Goal: Find specific page/section: Find specific page/section

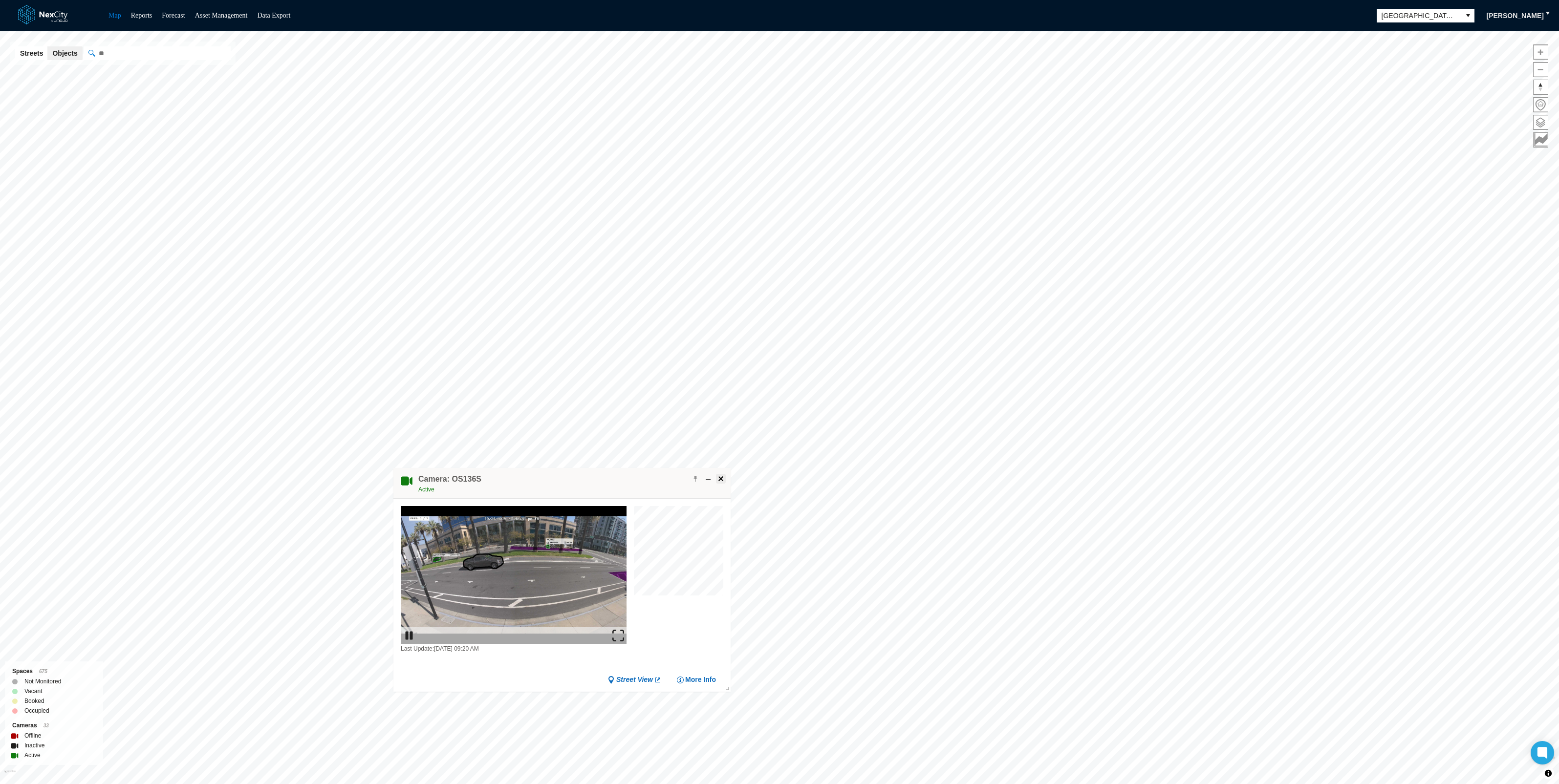
click at [717, 479] on span at bounding box center [721, 479] width 8 height 8
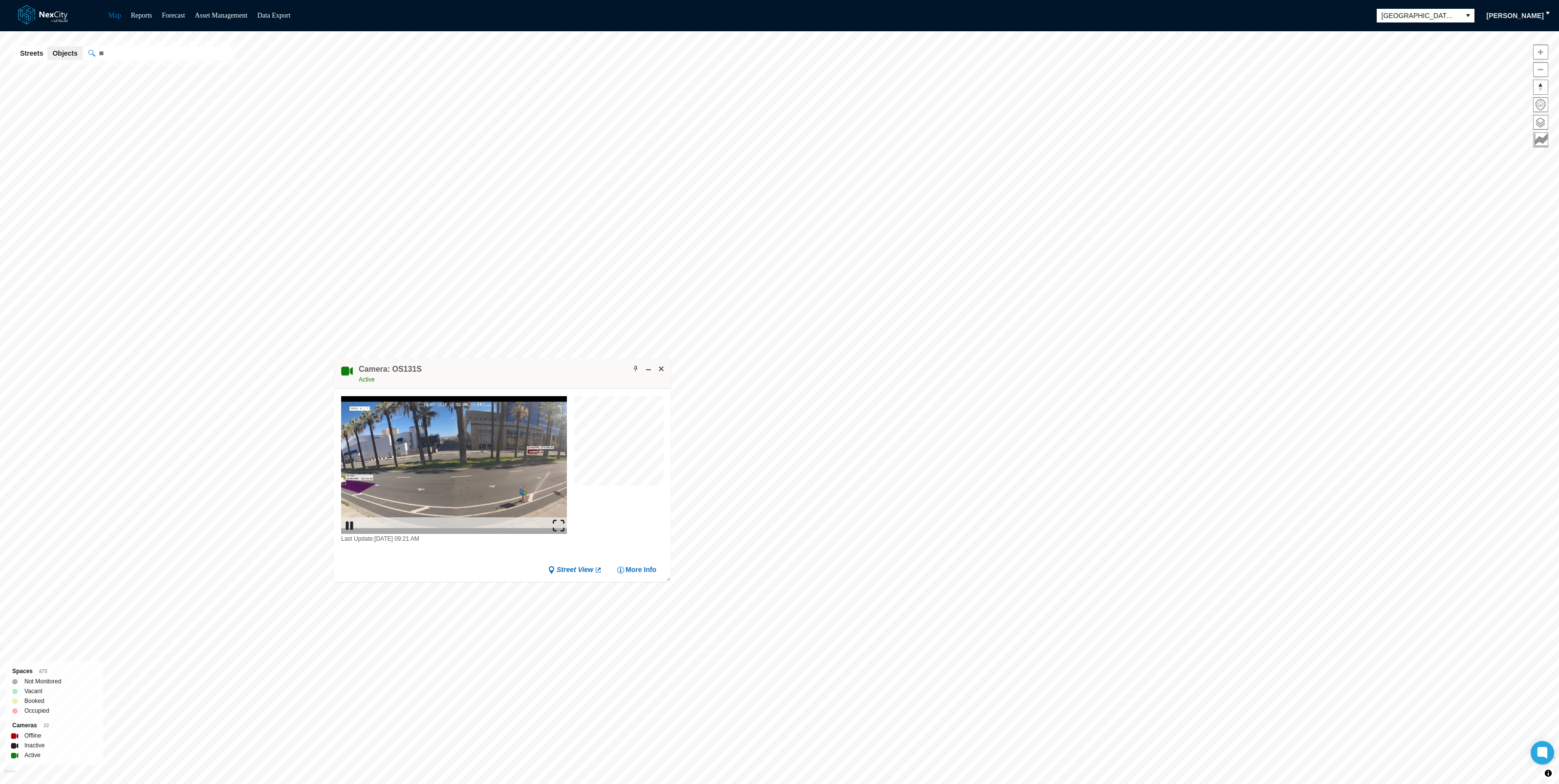
click at [561, 523] on img at bounding box center [559, 525] width 12 height 12
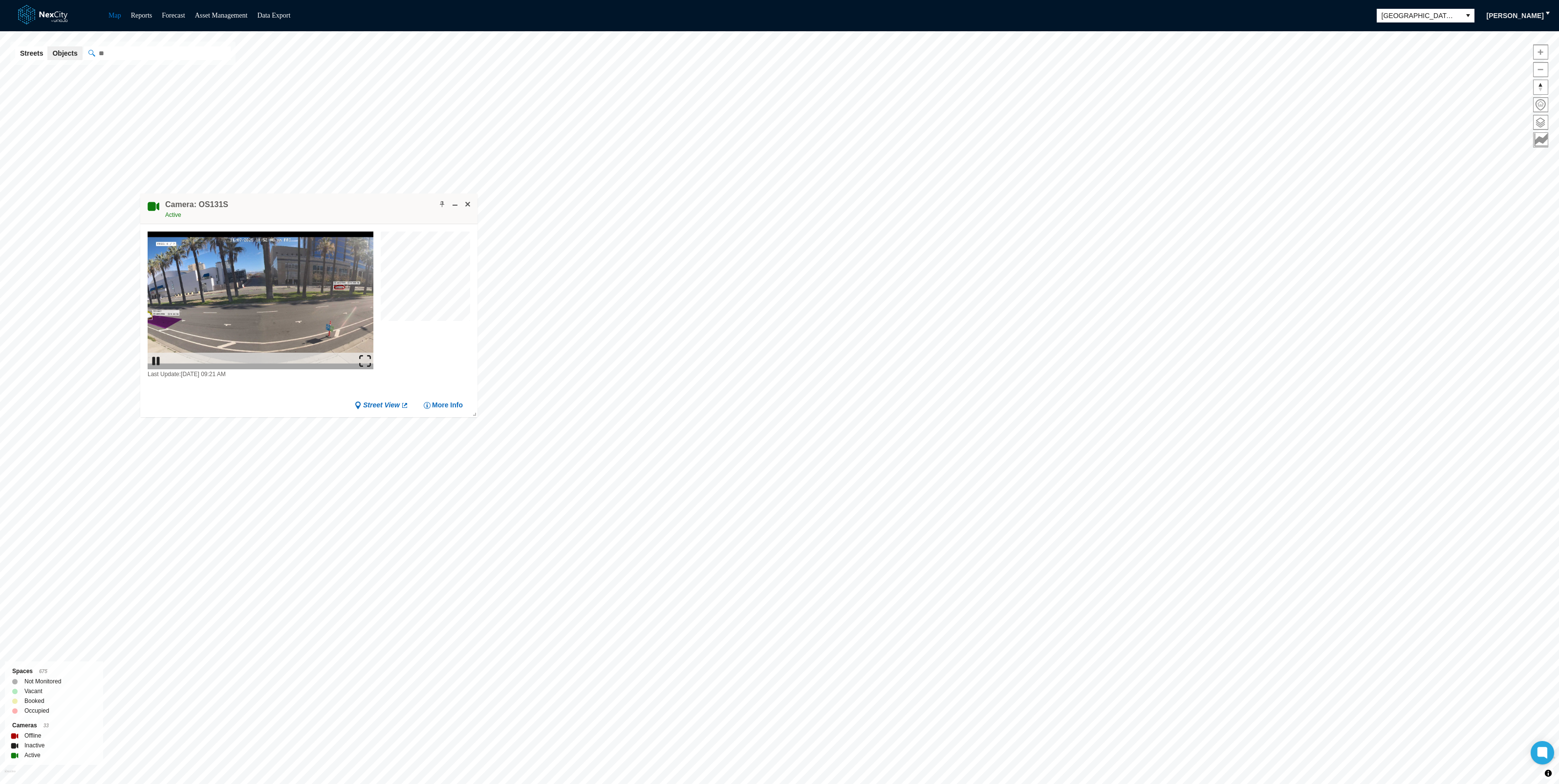
drag, startPoint x: 520, startPoint y: 367, endPoint x: 327, endPoint y: 201, distance: 254.6
click at [327, 201] on div "Camera: OS131S Active" at bounding box center [309, 209] width 337 height 31
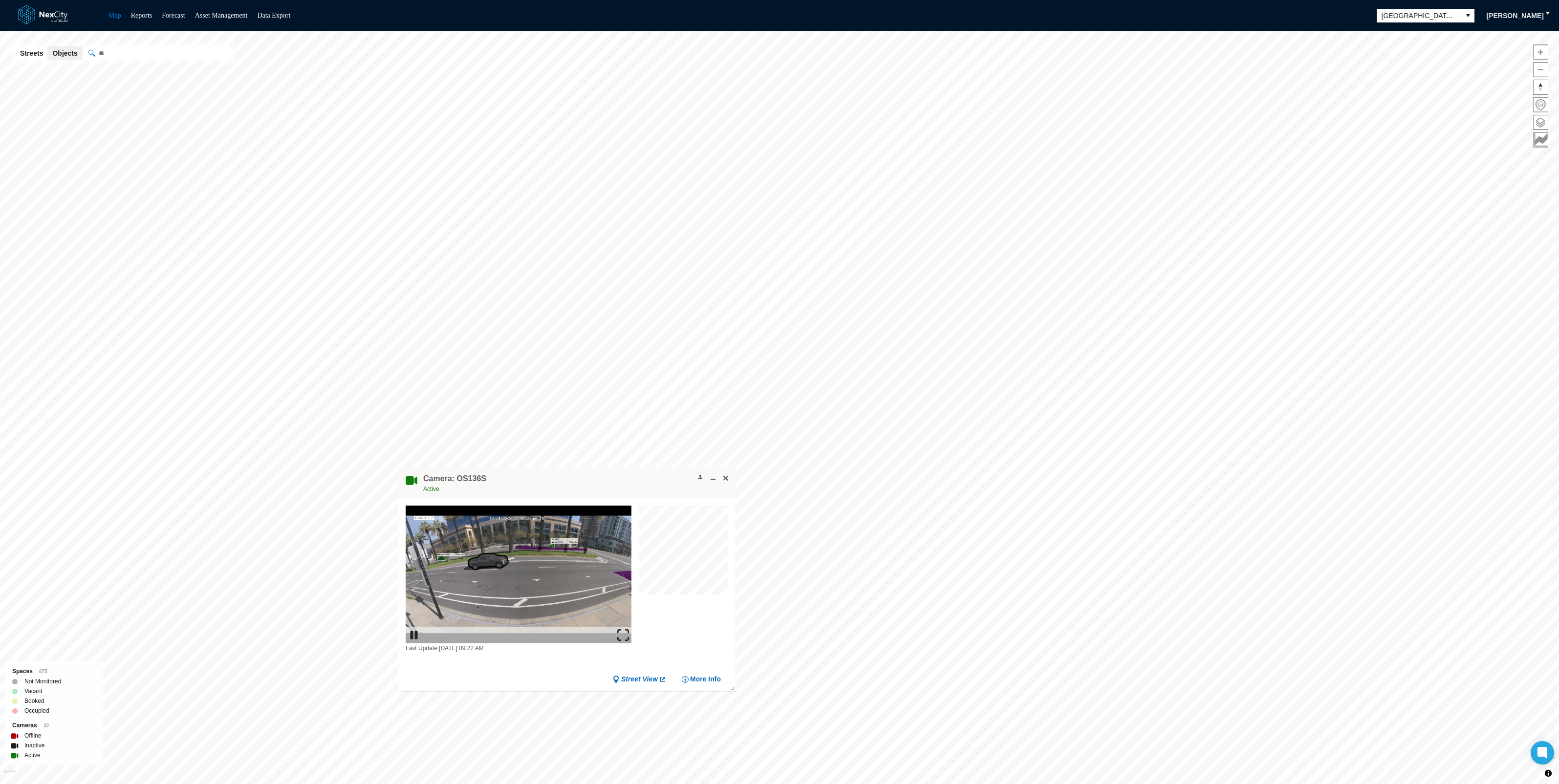
click at [625, 634] on img at bounding box center [623, 635] width 12 height 12
click at [722, 478] on span at bounding box center [725, 479] width 8 height 8
click at [725, 471] on span at bounding box center [725, 474] width 8 height 8
click at [713, 596] on div at bounding box center [680, 578] width 89 height 147
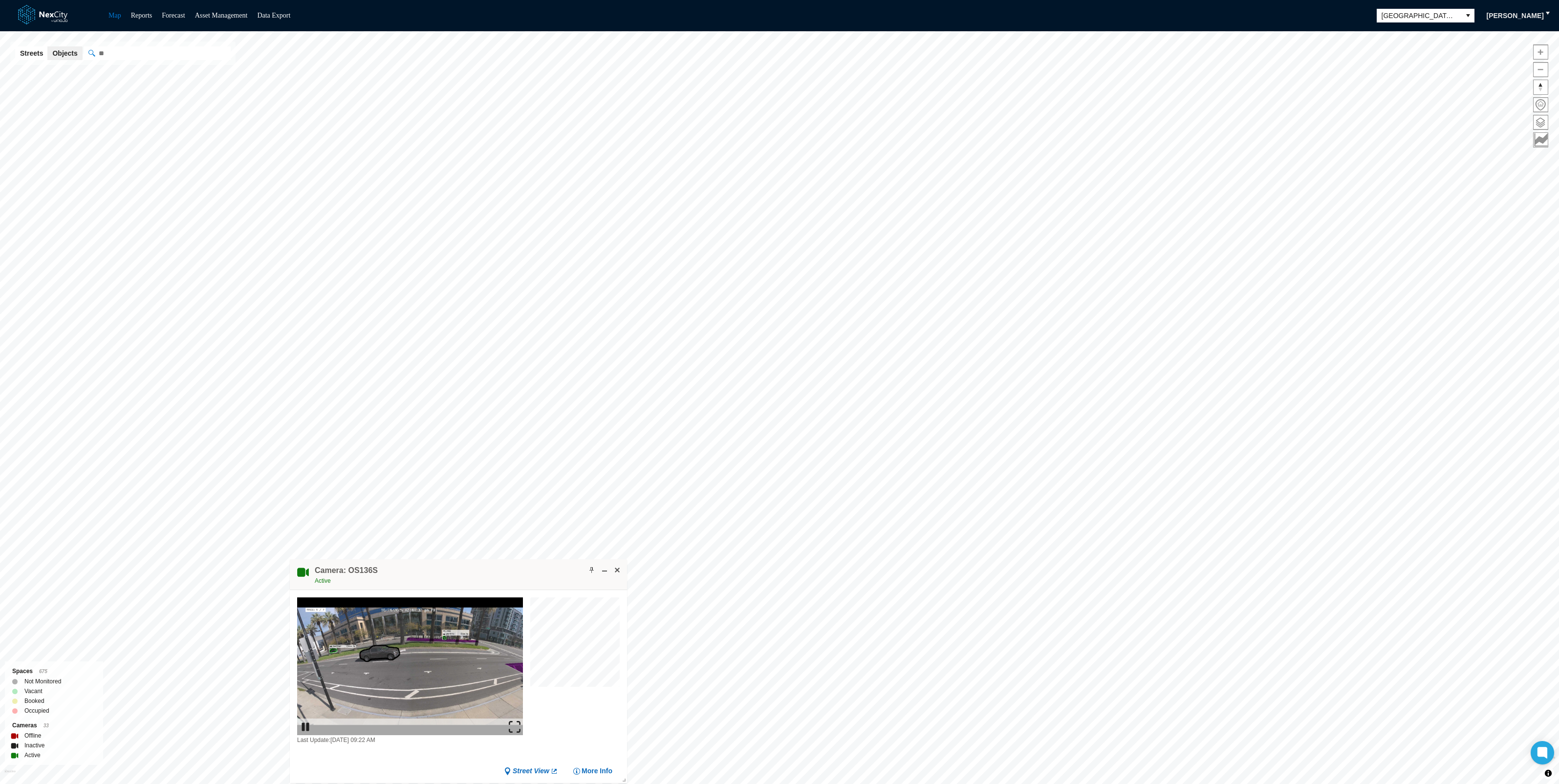
drag, startPoint x: 610, startPoint y: 476, endPoint x: 503, endPoint y: 569, distance: 141.8
click at [503, 569] on div "Camera: OS136S Active" at bounding box center [458, 575] width 337 height 31
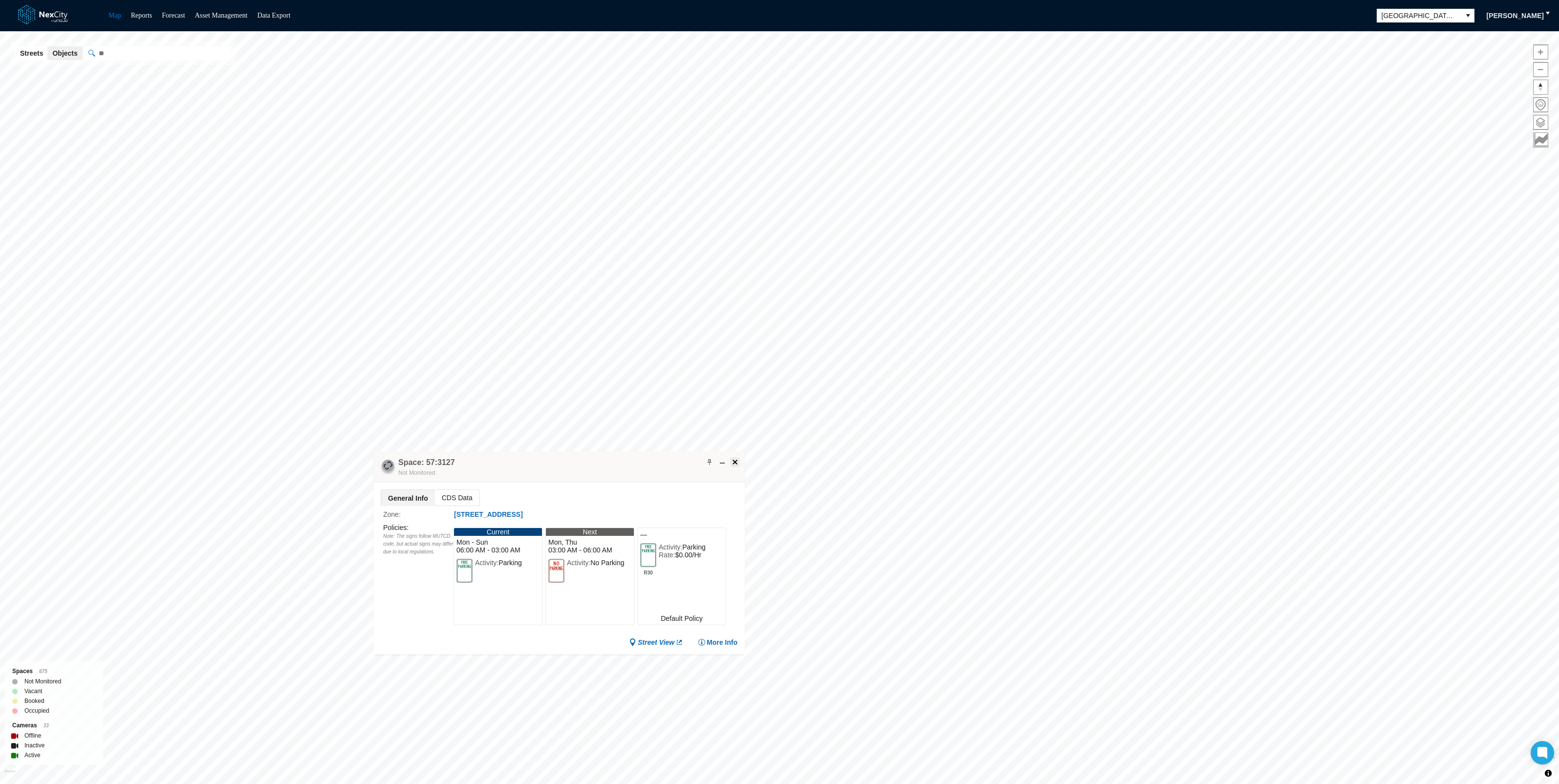
click at [733, 462] on span at bounding box center [735, 463] width 8 height 8
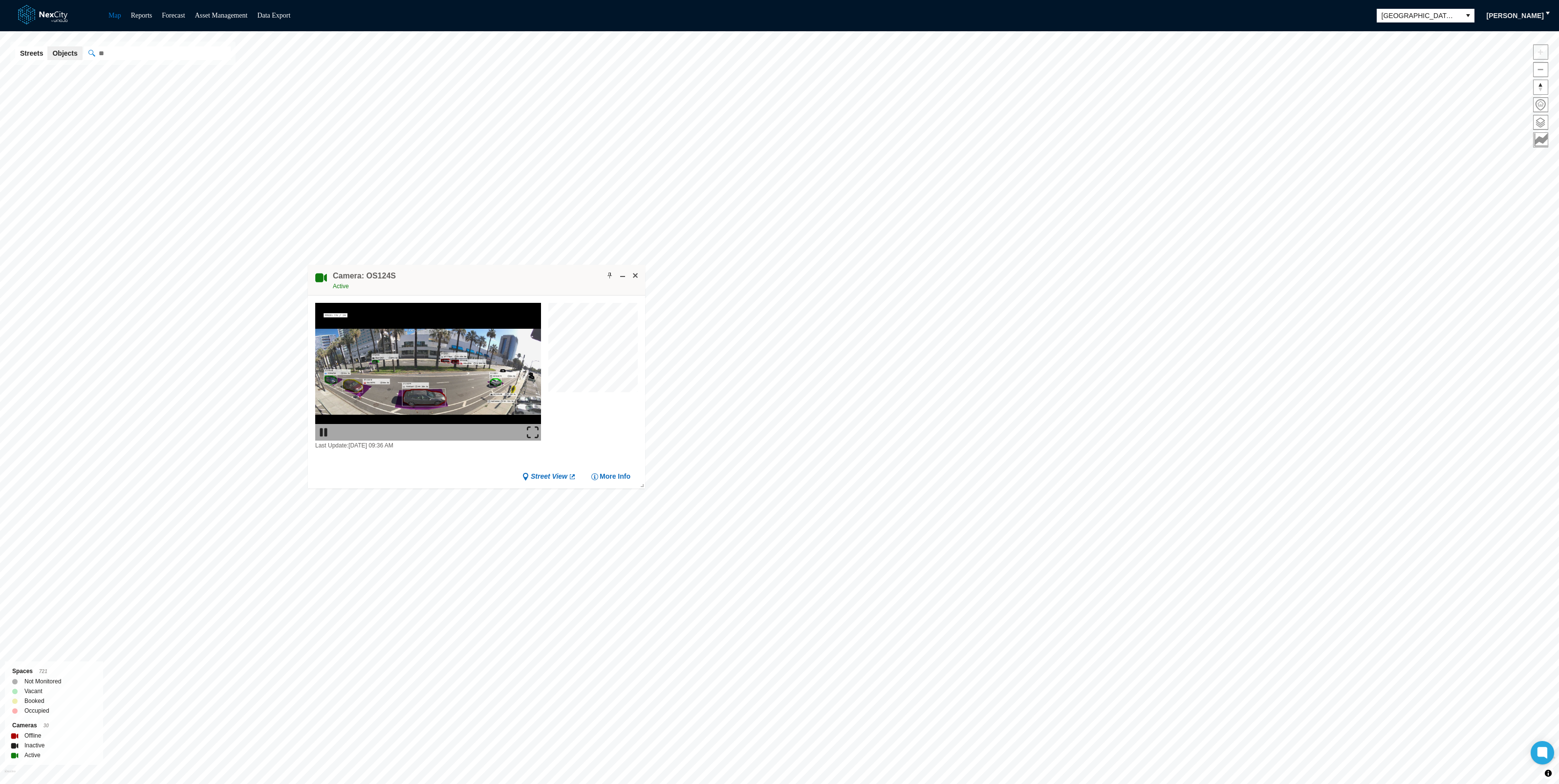
click at [535, 432] on img at bounding box center [533, 432] width 12 height 12
click at [535, 433] on img at bounding box center [533, 432] width 12 height 12
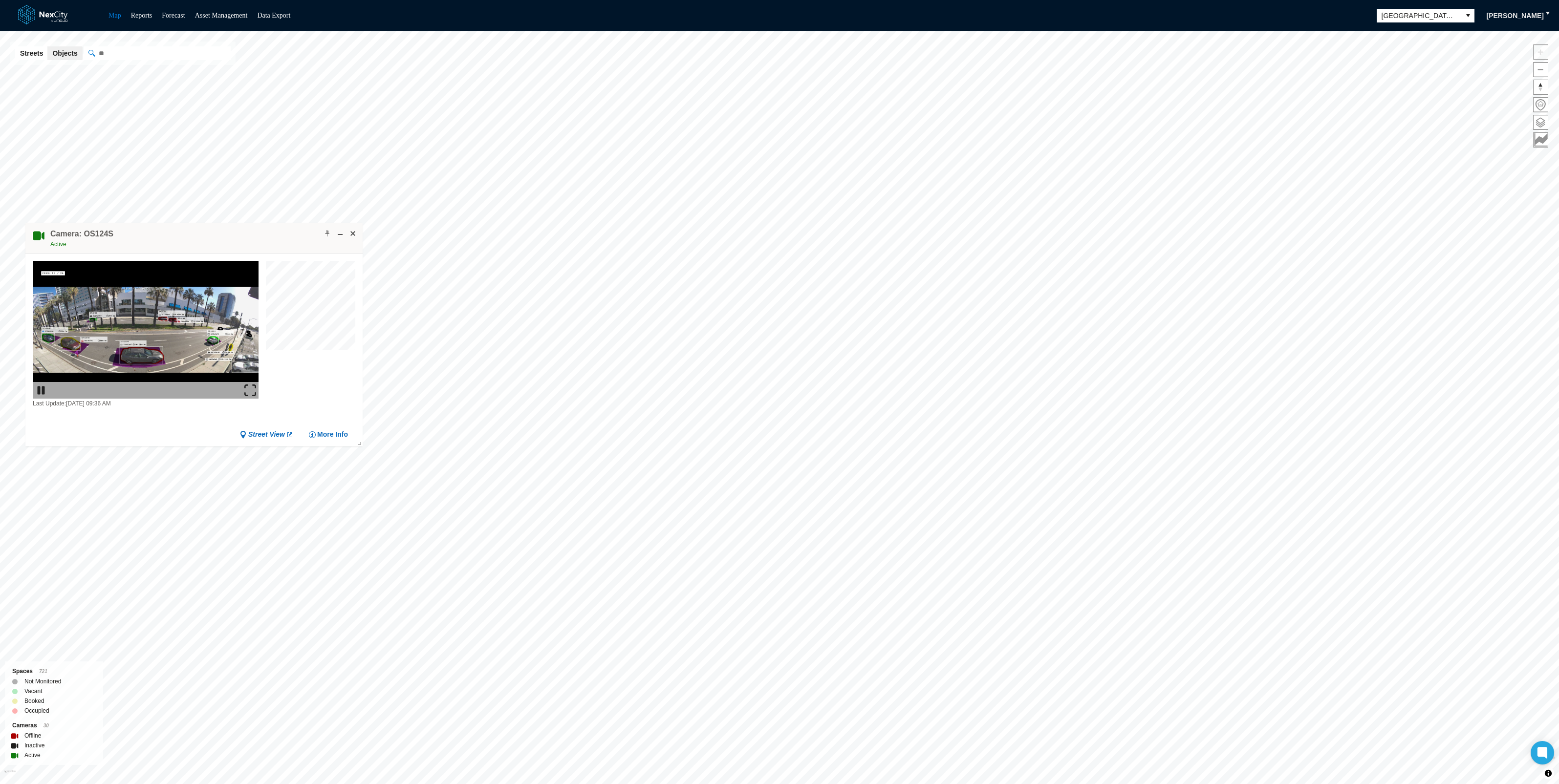
drag, startPoint x: 516, startPoint y: 277, endPoint x: 233, endPoint y: 235, distance: 286.1
click at [233, 235] on div "Camera: OS124S Active" at bounding box center [194, 238] width 337 height 31
click at [247, 389] on img at bounding box center [250, 390] width 12 height 12
click at [249, 389] on img at bounding box center [250, 390] width 12 height 12
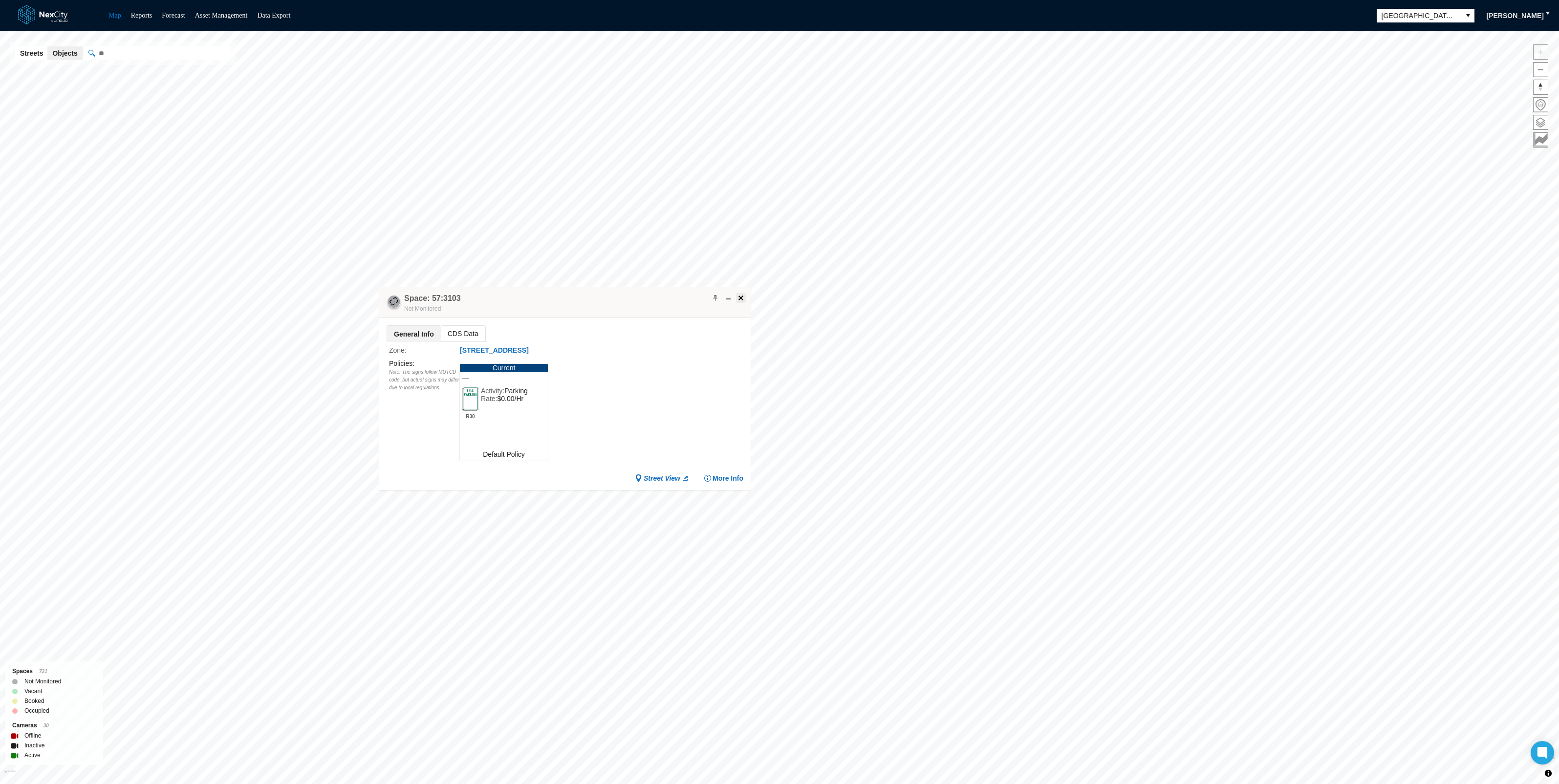
click at [739, 295] on span at bounding box center [741, 298] width 8 height 8
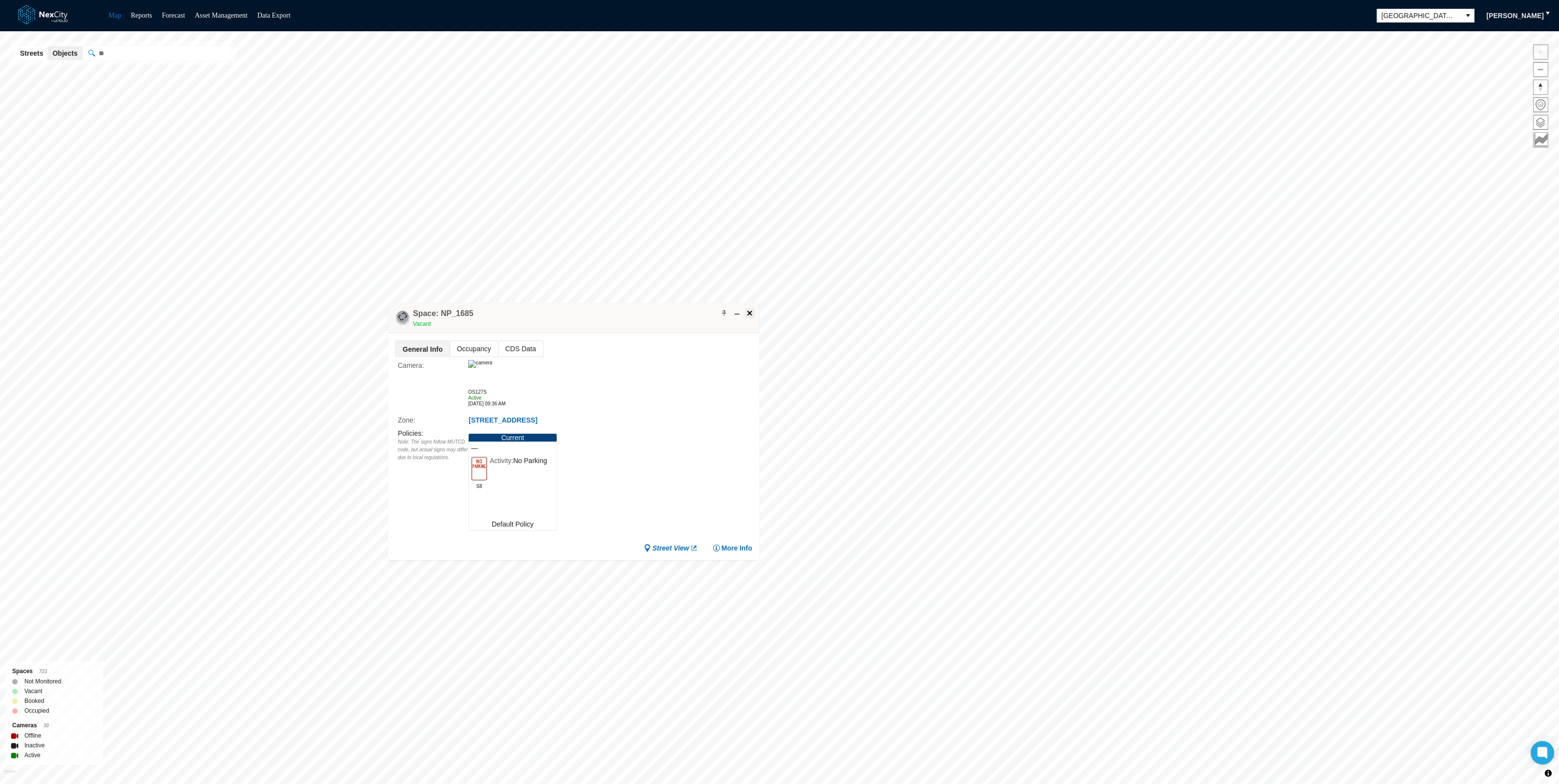
click at [748, 313] on span at bounding box center [750, 313] width 8 height 8
click at [1547, 126] on span at bounding box center [1540, 122] width 15 height 15
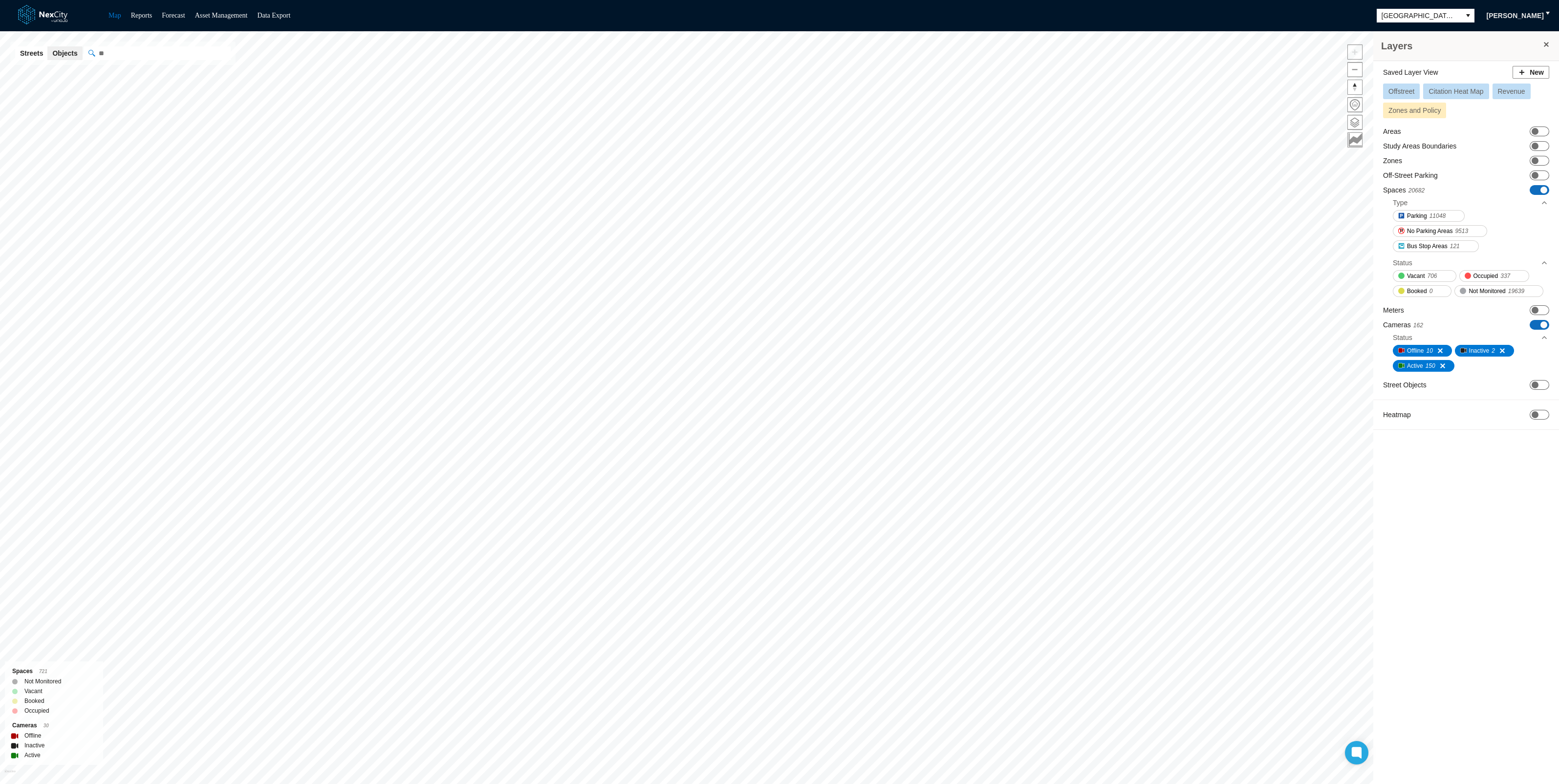
click at [1545, 189] on span at bounding box center [1544, 190] width 6 height 6
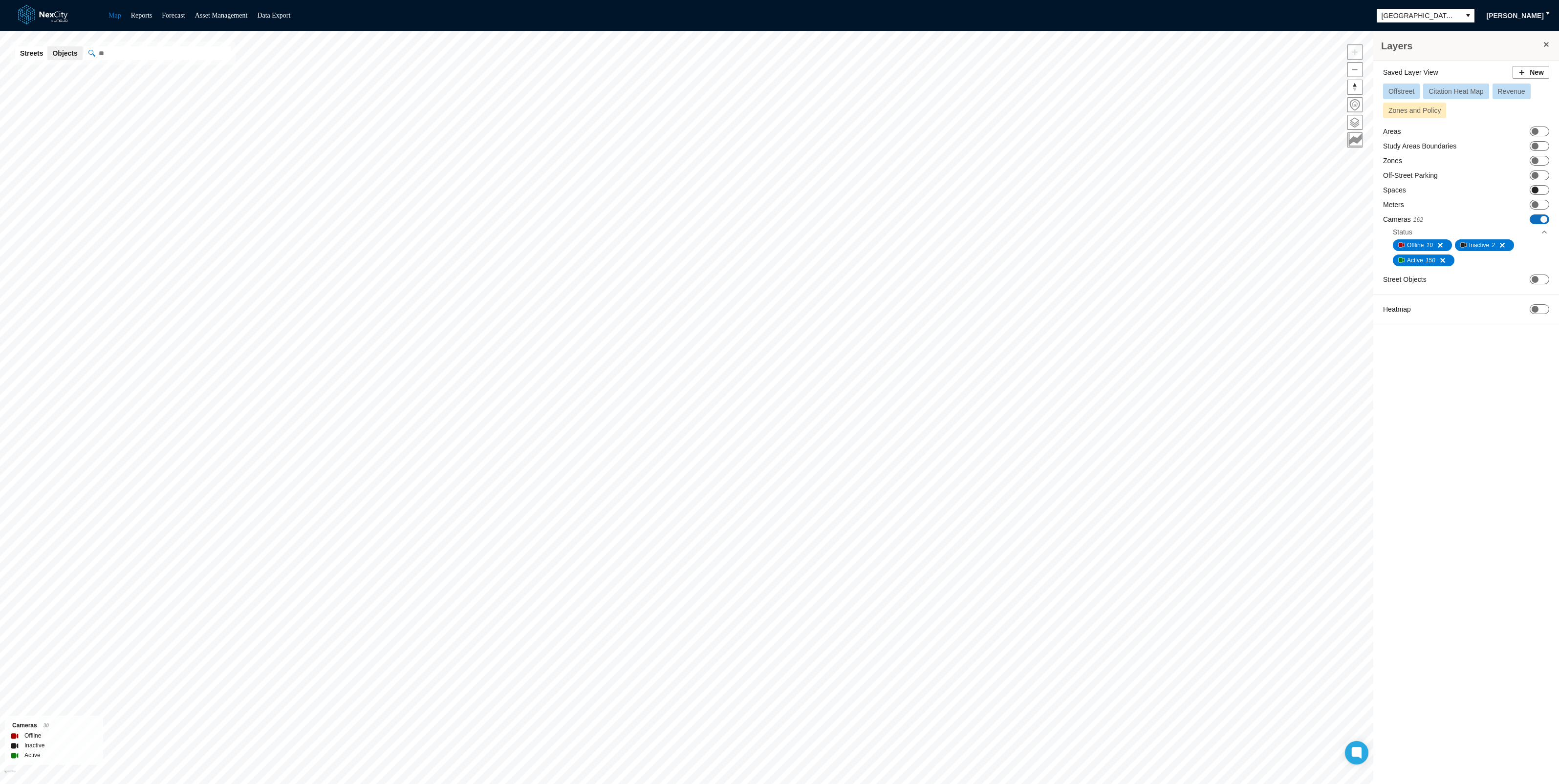
click at [1545, 189] on span "ON OFF" at bounding box center [1540, 190] width 19 height 10
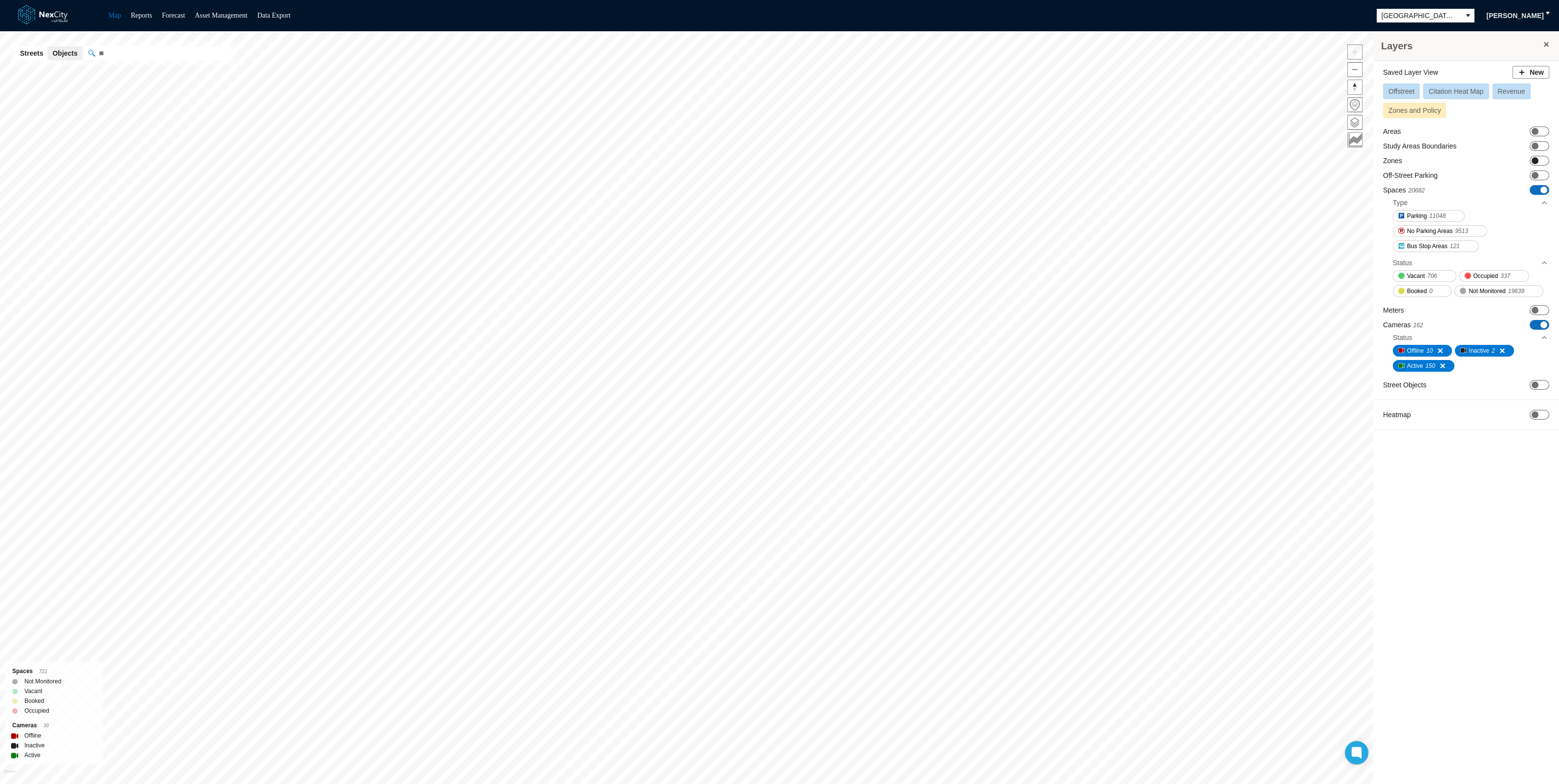
click at [1536, 160] on span at bounding box center [1535, 160] width 6 height 6
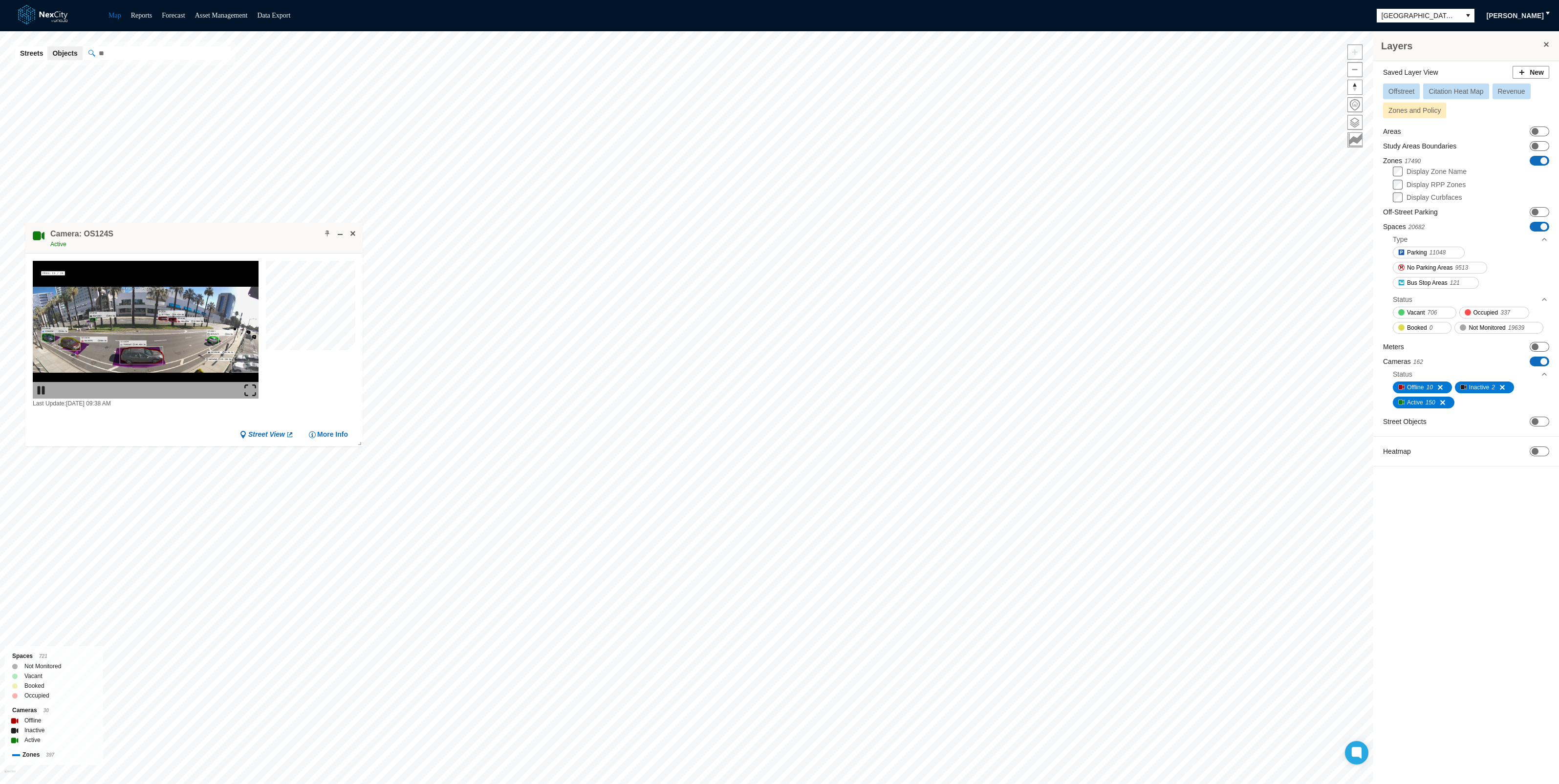
click at [254, 388] on img at bounding box center [250, 390] width 12 height 12
click at [250, 387] on img at bounding box center [250, 390] width 12 height 12
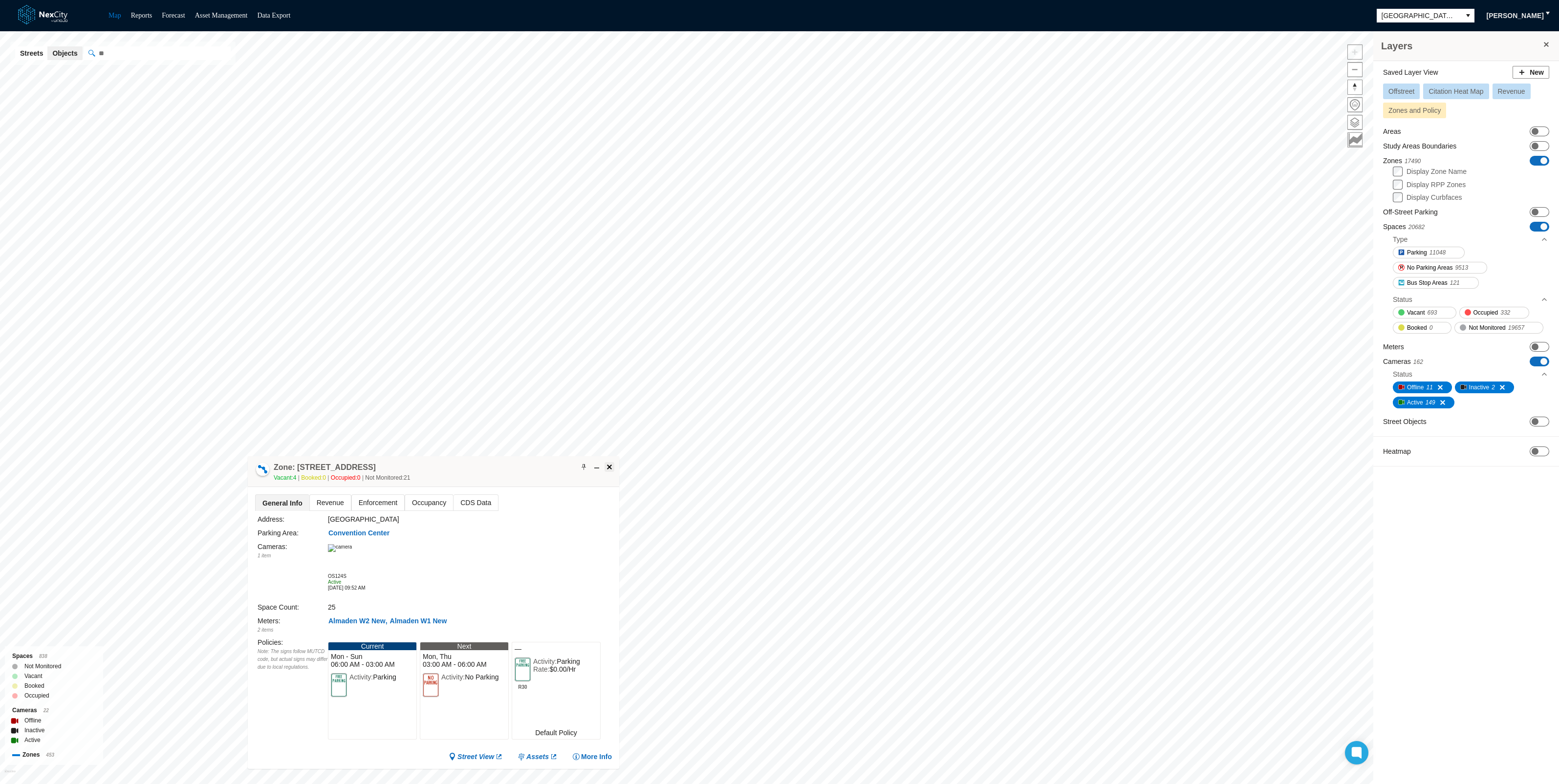
click at [608, 462] on button at bounding box center [609, 467] width 10 height 10
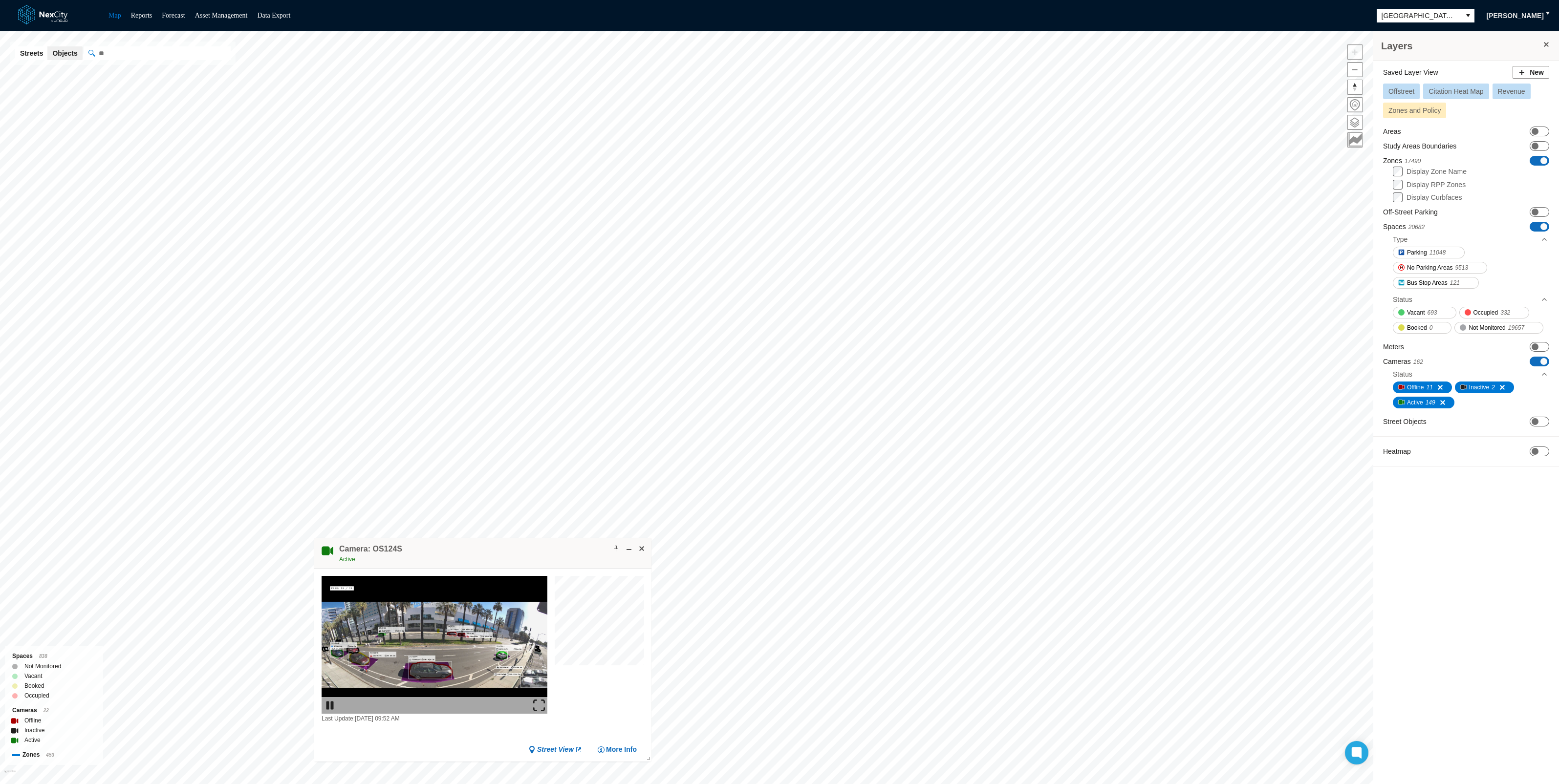
drag, startPoint x: 477, startPoint y: 467, endPoint x: 530, endPoint y: 548, distance: 96.8
click at [530, 548] on div "Camera: OS124S Active" at bounding box center [483, 553] width 337 height 31
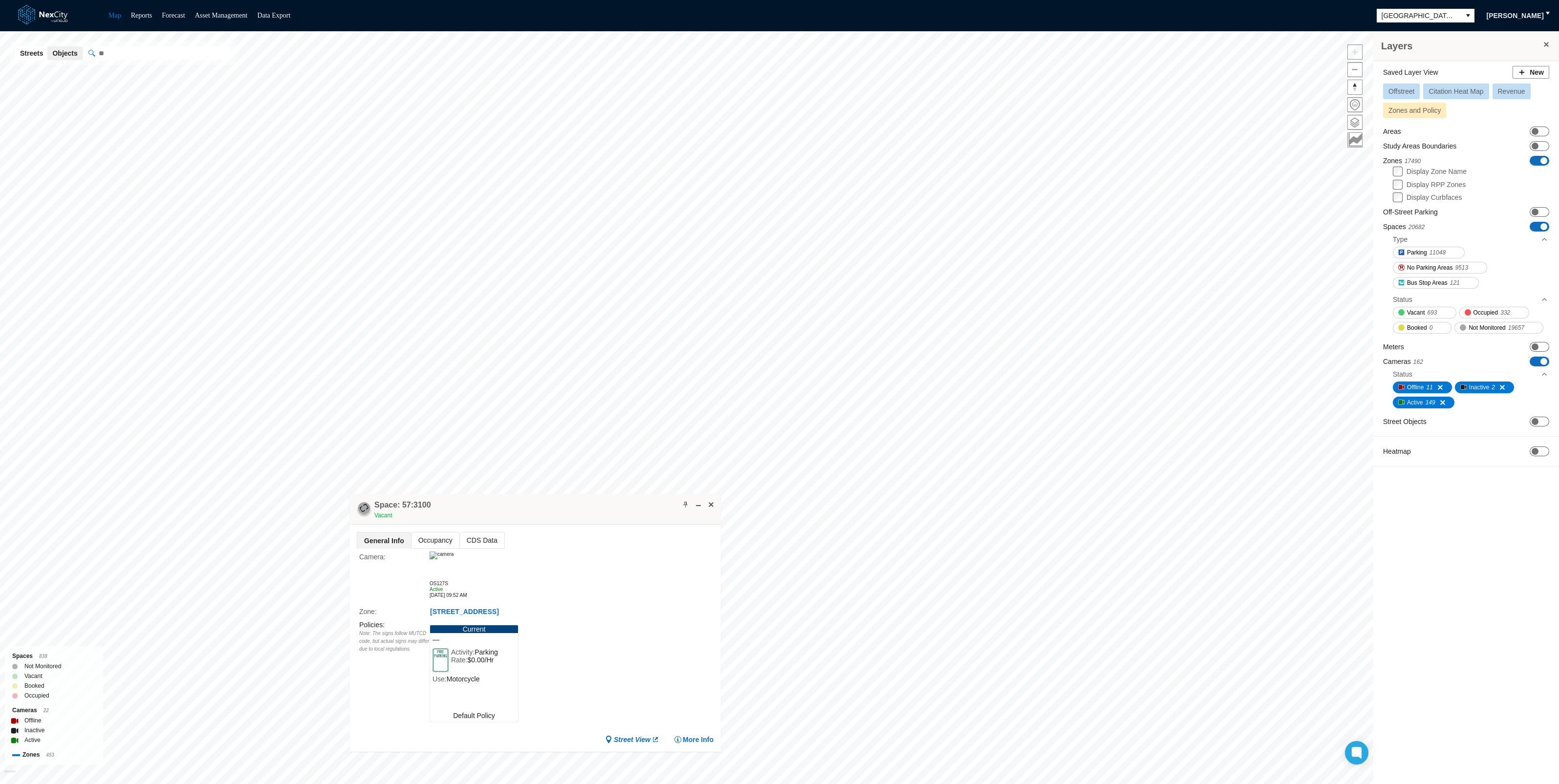
click at [454, 559] on img at bounding box center [442, 555] width 24 height 8
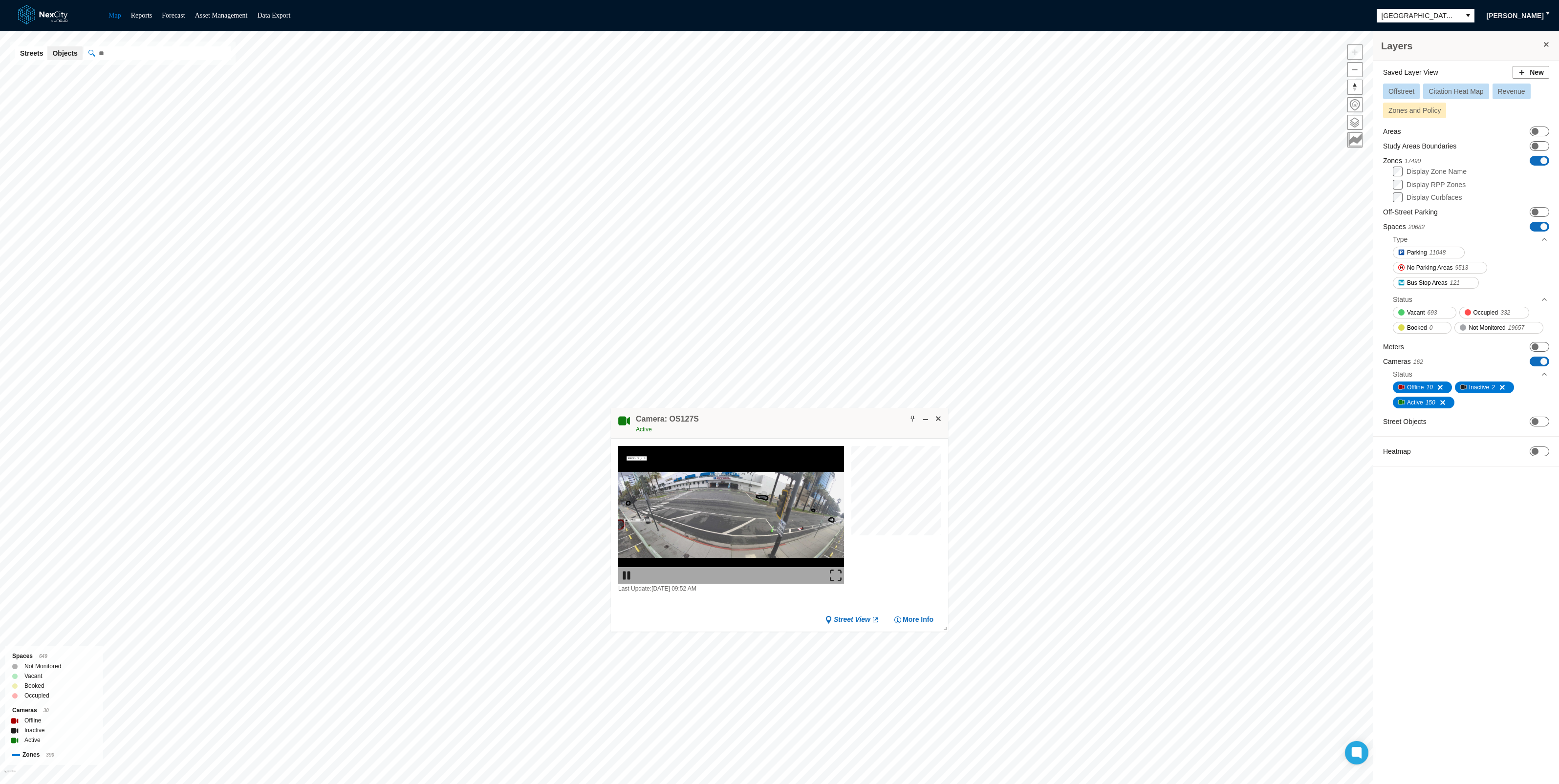
click at [834, 571] on img at bounding box center [835, 575] width 12 height 12
click at [814, 416] on div "Camera: OS127S Active" at bounding box center [780, 423] width 337 height 31
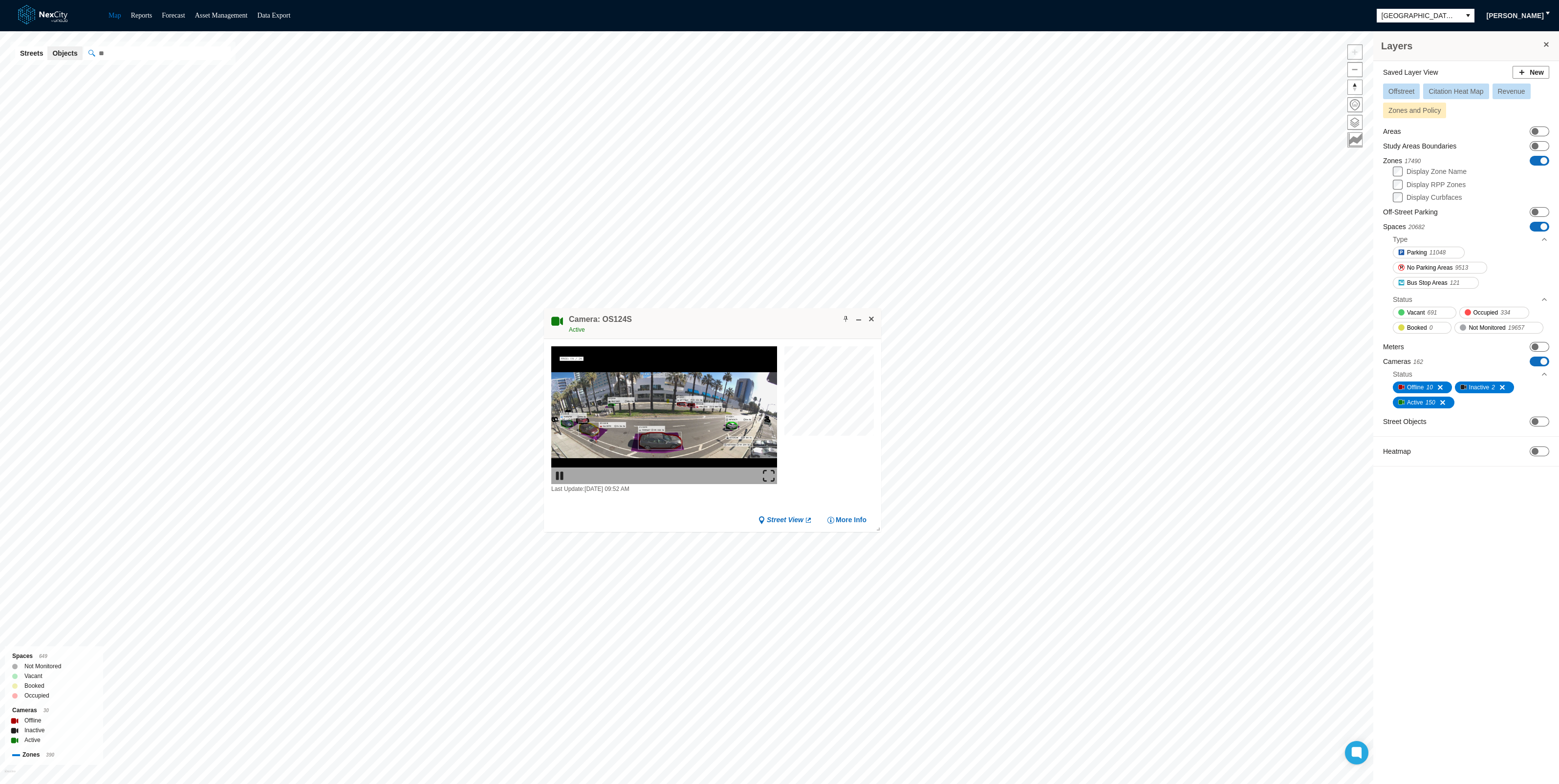
click at [767, 479] on img at bounding box center [768, 475] width 12 height 12
click at [873, 315] on span at bounding box center [871, 319] width 8 height 8
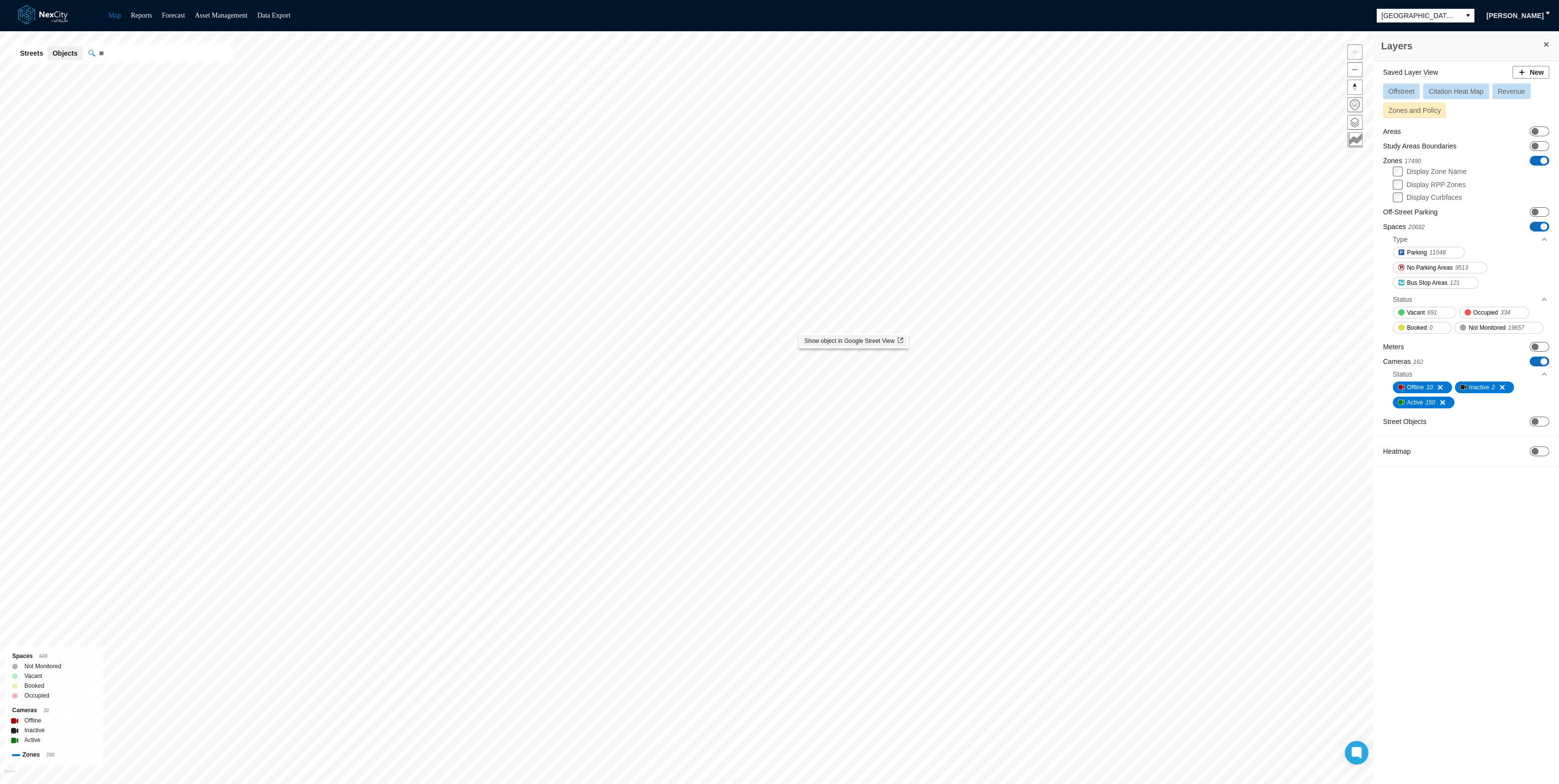
click at [831, 346] on li "Show object in Google Street View" at bounding box center [854, 341] width 106 height 12
click at [962, 315] on span at bounding box center [962, 317] width 8 height 8
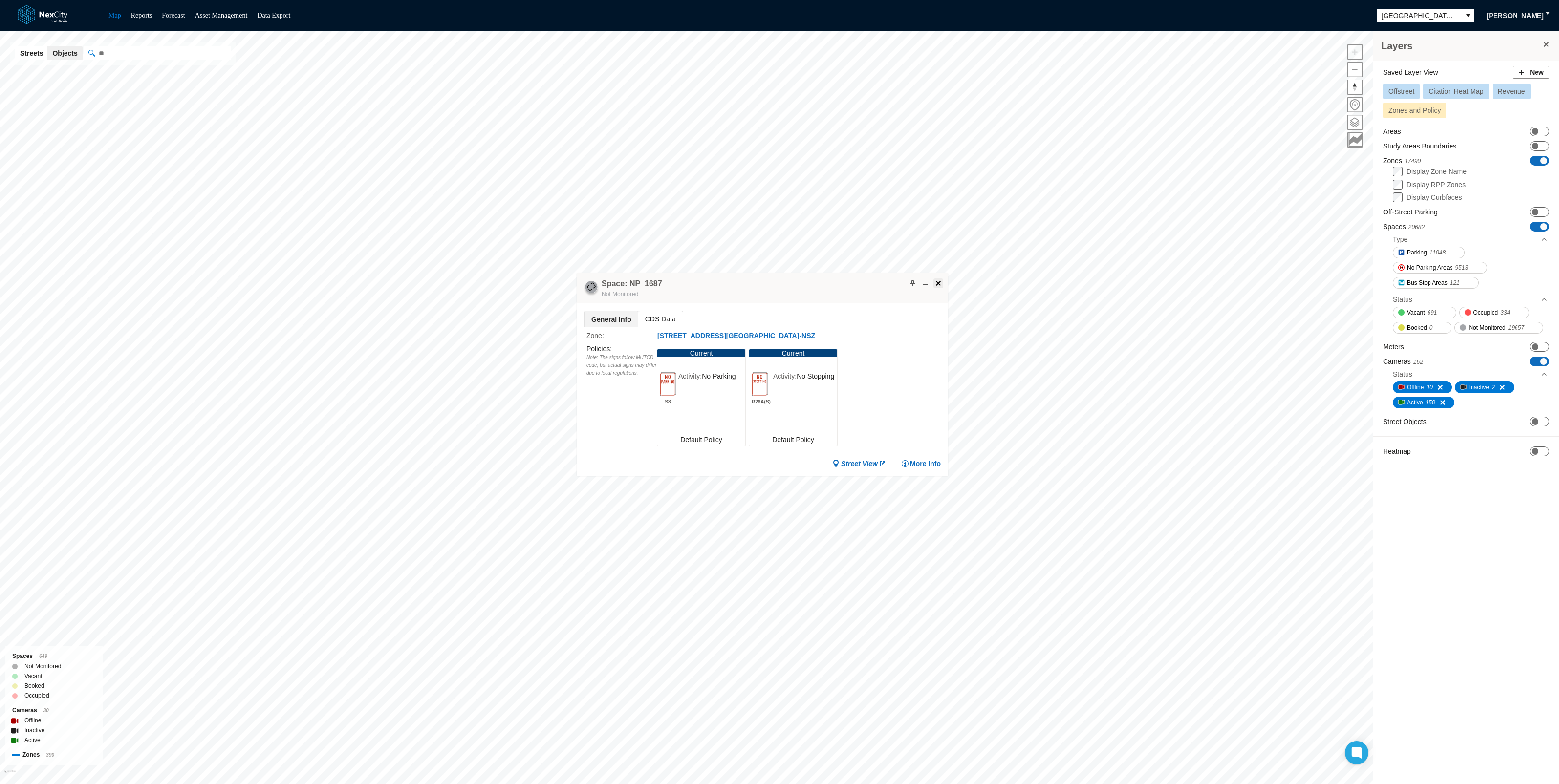
click at [937, 280] on span at bounding box center [938, 284] width 8 height 8
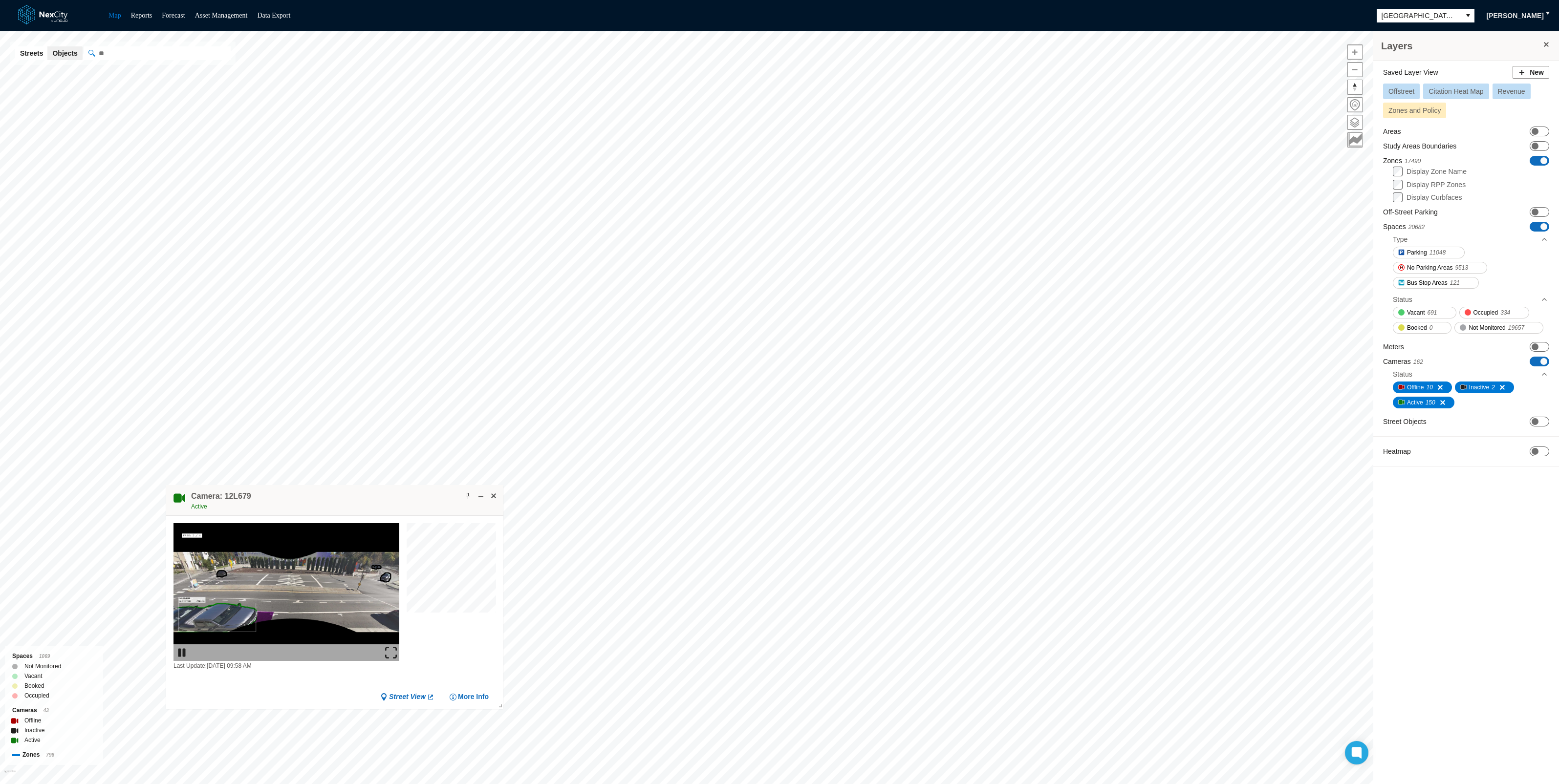
click at [391, 653] on img at bounding box center [391, 653] width 12 height 12
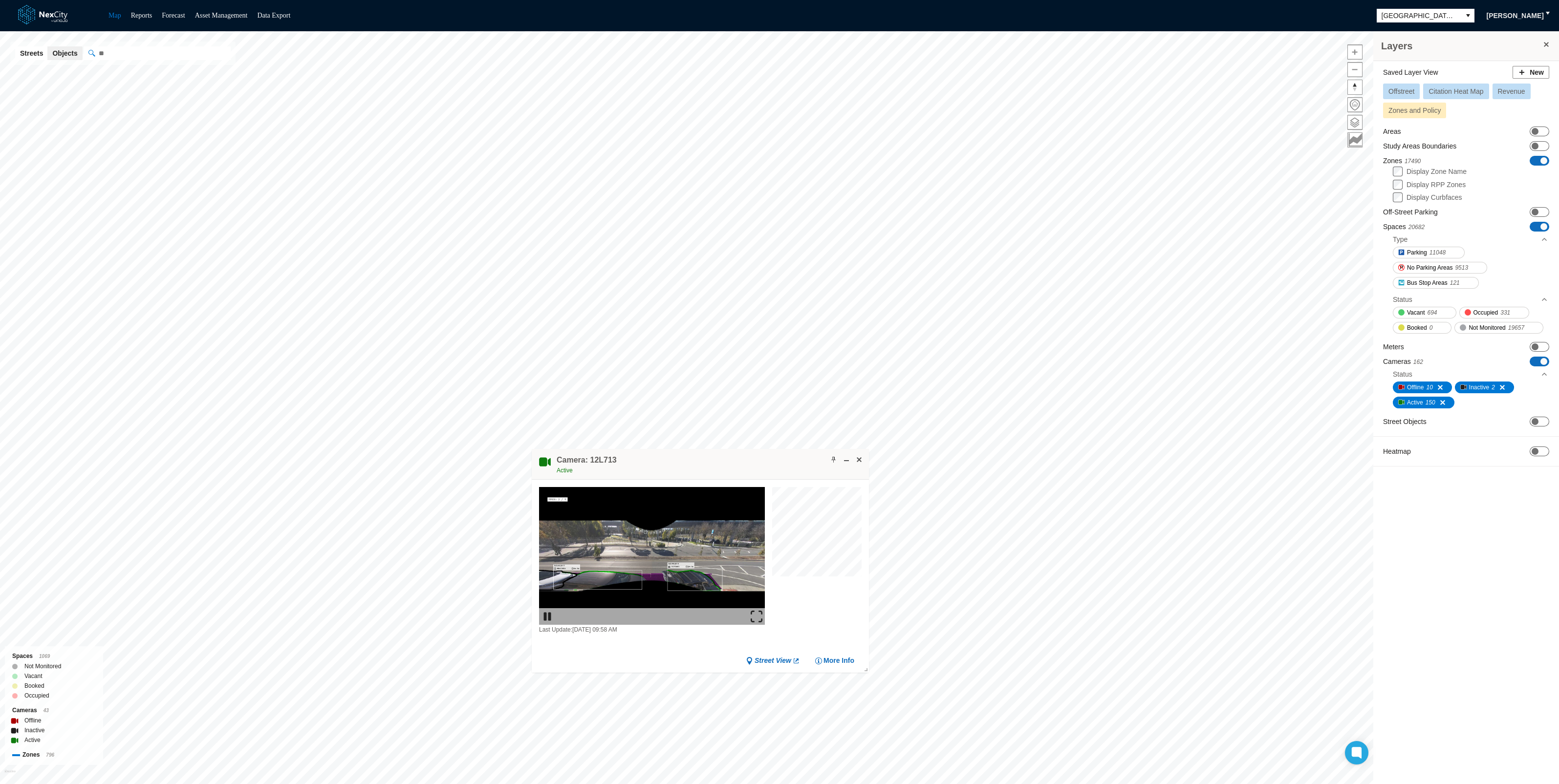
click at [759, 616] on img at bounding box center [756, 616] width 12 height 12
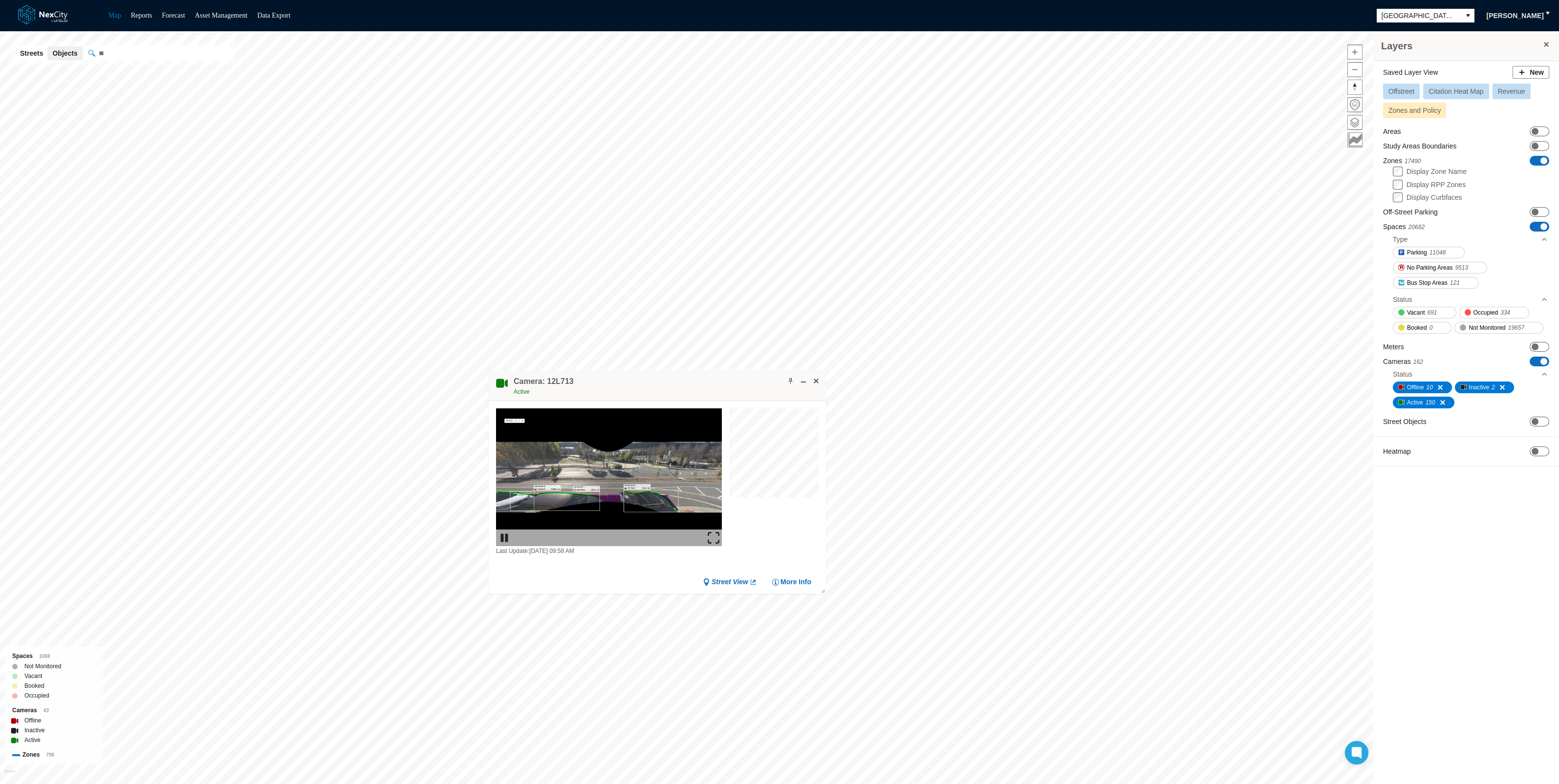
drag, startPoint x: 714, startPoint y: 462, endPoint x: 487, endPoint y: 83, distance: 441.8
click at [488, 371] on div "Camera: 12L713 Active" at bounding box center [657, 386] width 337 height 31
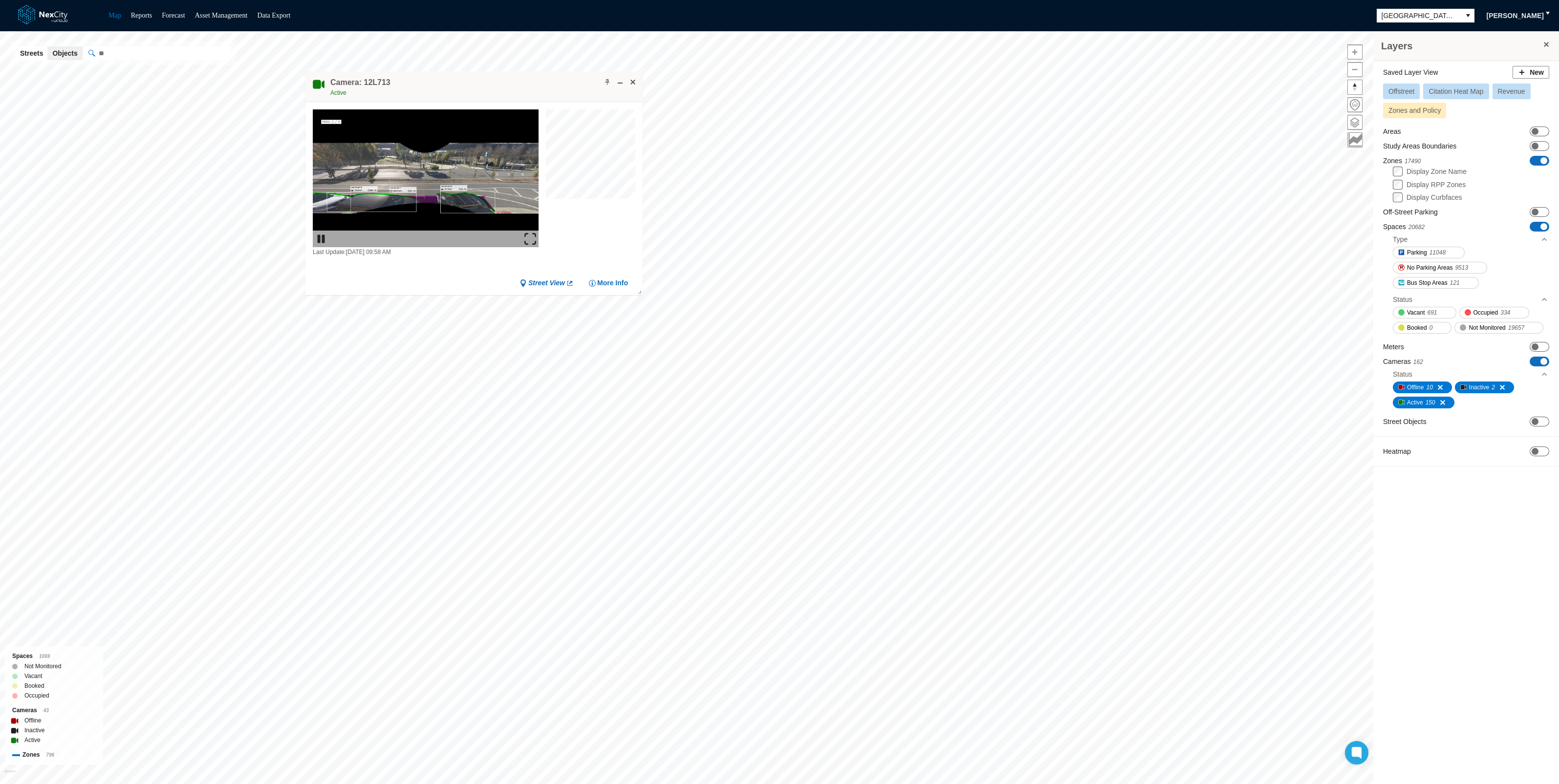
click at [530, 234] on img at bounding box center [530, 239] width 12 height 12
click at [613, 595] on span "Show object in Google Street View" at bounding box center [651, 595] width 98 height 6
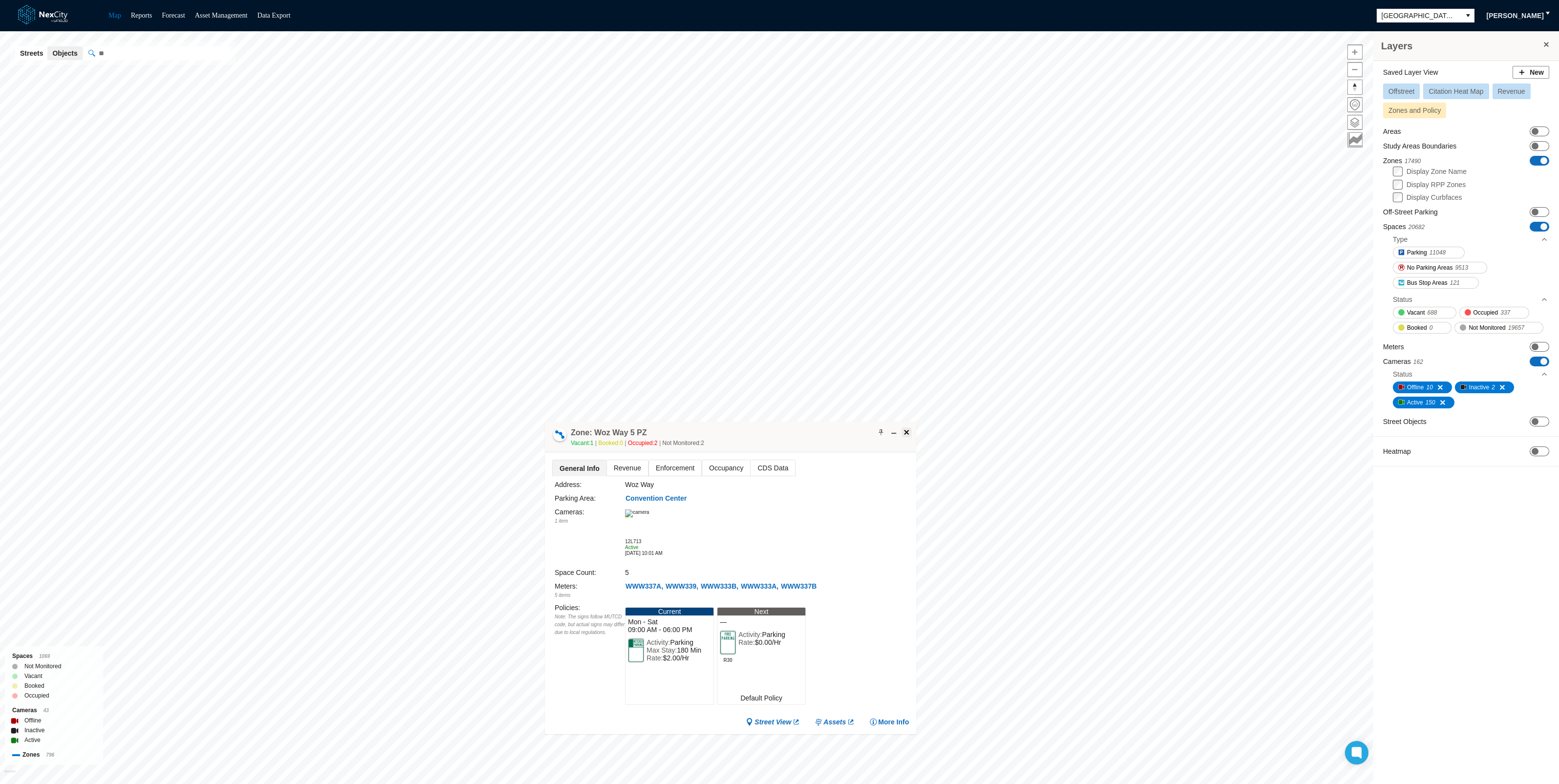
click at [909, 429] on span at bounding box center [907, 433] width 8 height 8
